Goal: Check status: Check status

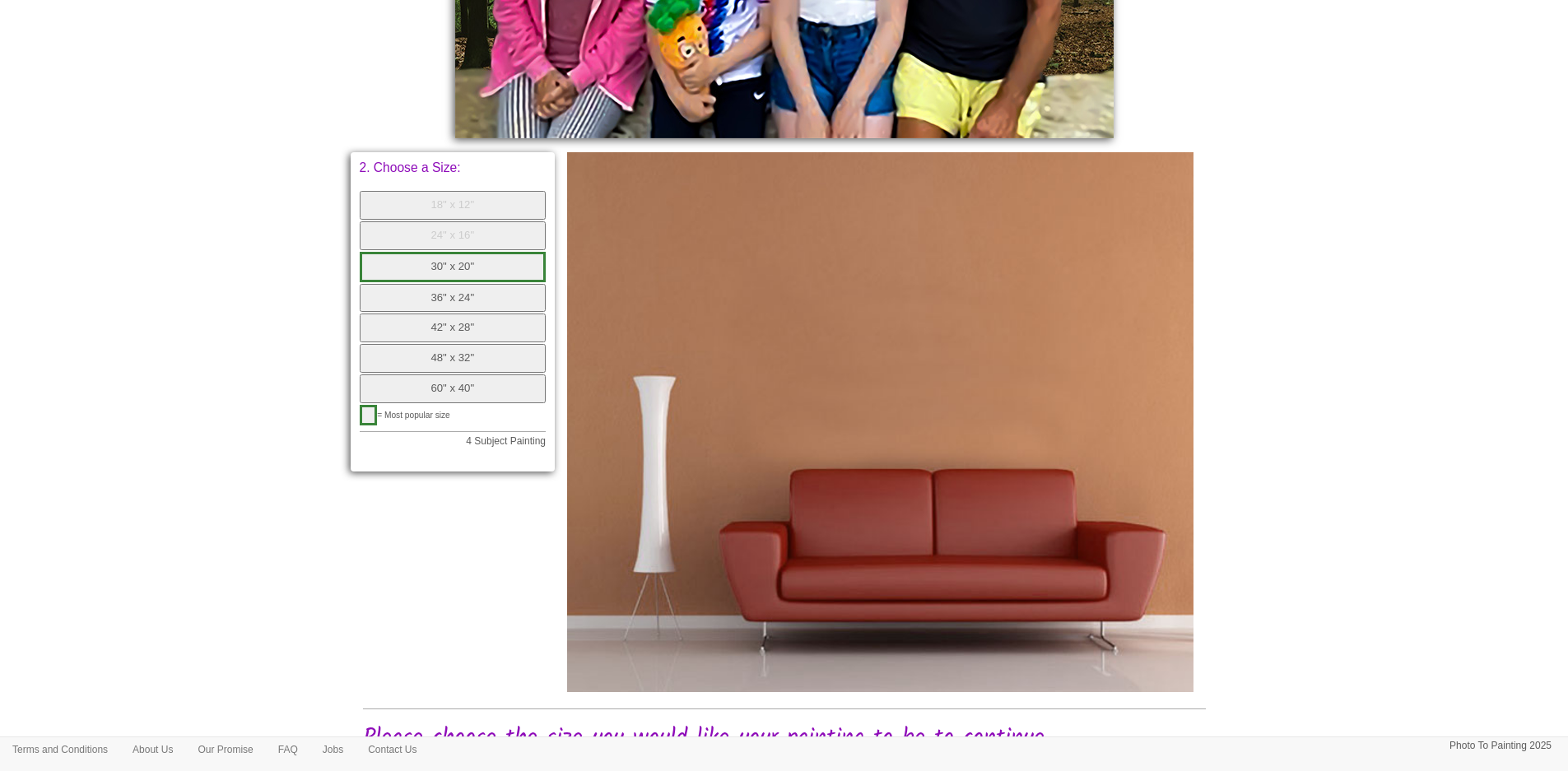
scroll to position [780, 0]
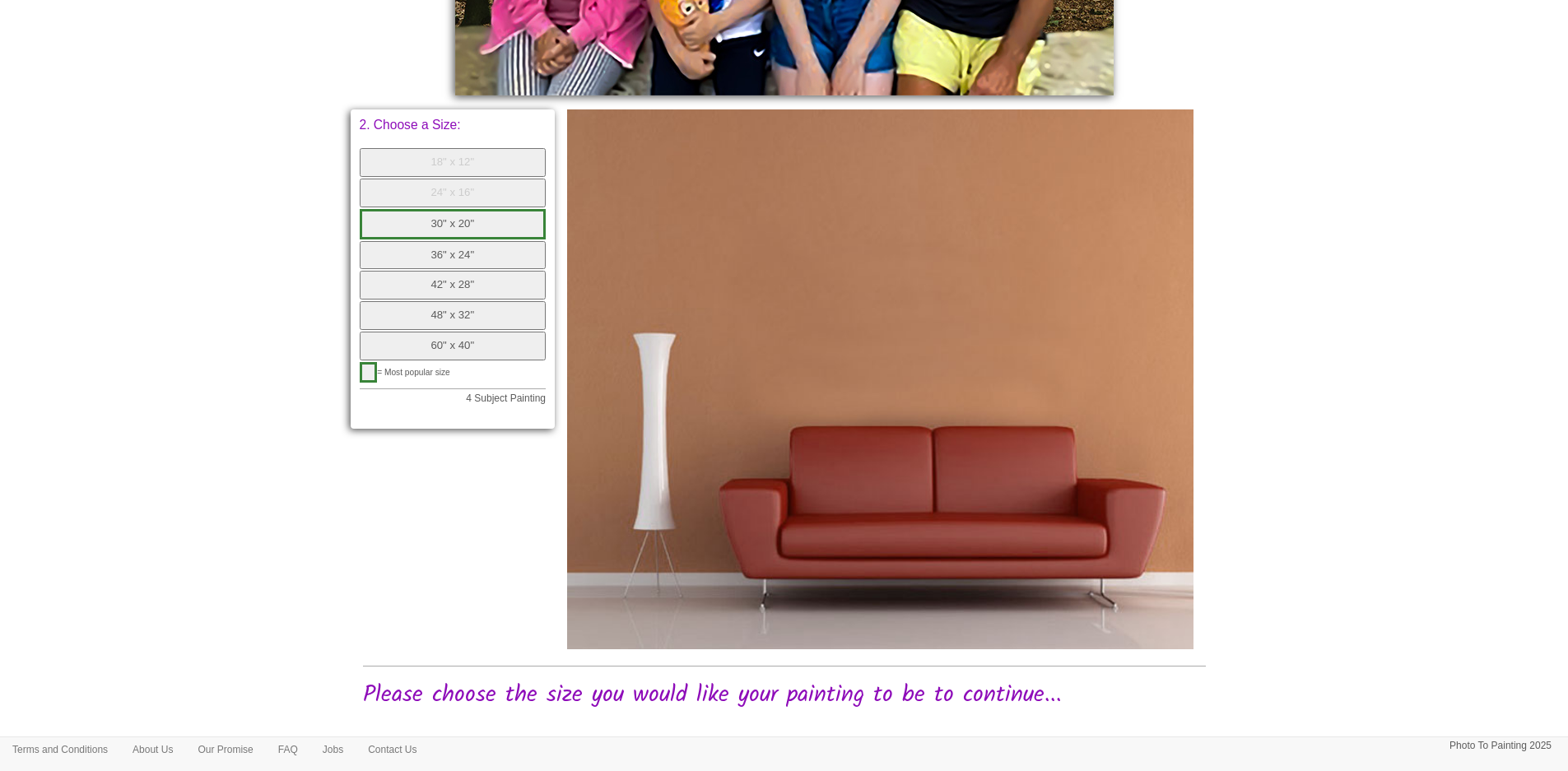
click at [463, 215] on button "30" x 20"" at bounding box center [453, 223] width 187 height 31
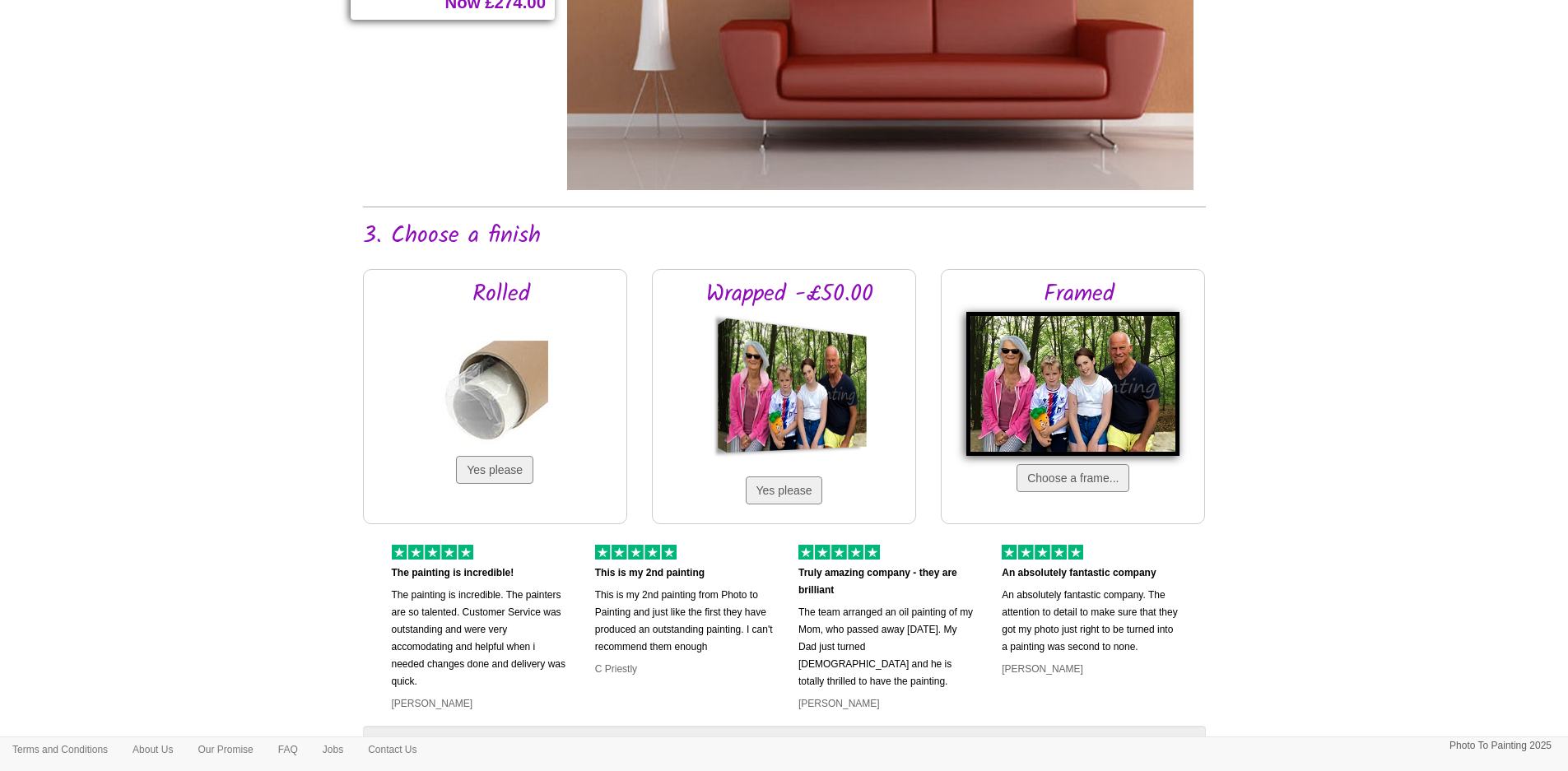
scroll to position [1482, 0]
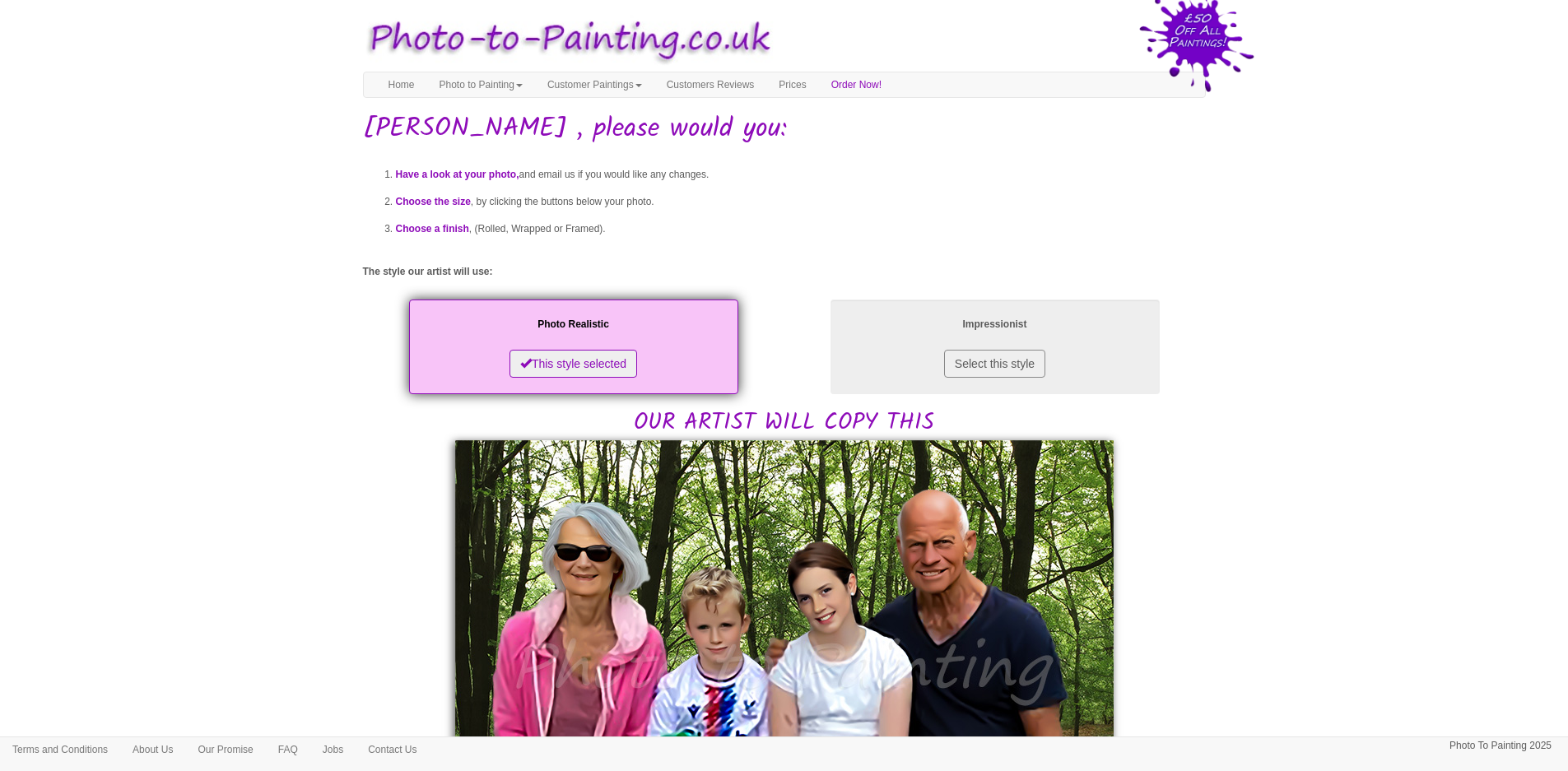
scroll to position [329, 0]
